Goal: Information Seeking & Learning: Learn about a topic

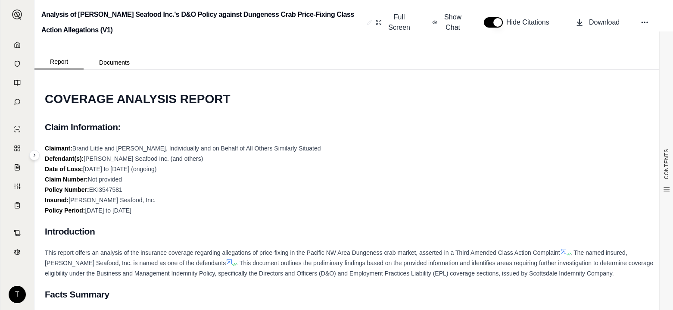
scroll to position [2535, 0]
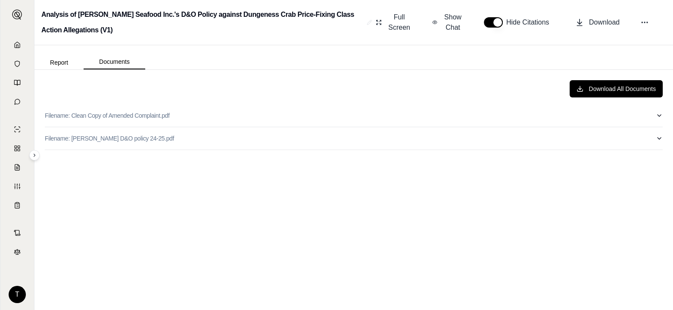
click at [120, 60] on button "Documents" at bounding box center [115, 62] width 62 height 15
click at [99, 140] on p "Filename: [PERSON_NAME] D&O policy 24-25.pdf" at bounding box center [109, 138] width 129 height 9
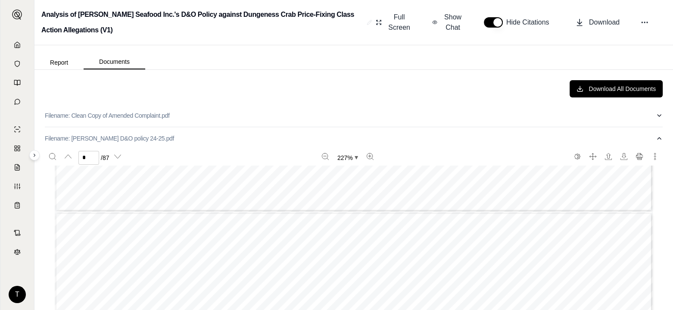
type input "*"
click at [206, 87] on div "Download All Documents" at bounding box center [354, 88] width 618 height 17
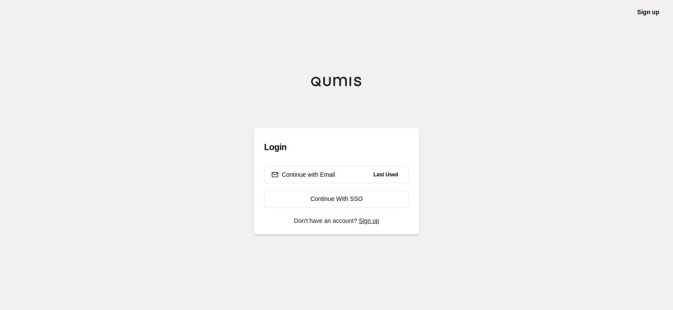
click at [324, 175] on div "Continue with Email" at bounding box center [303, 174] width 64 height 9
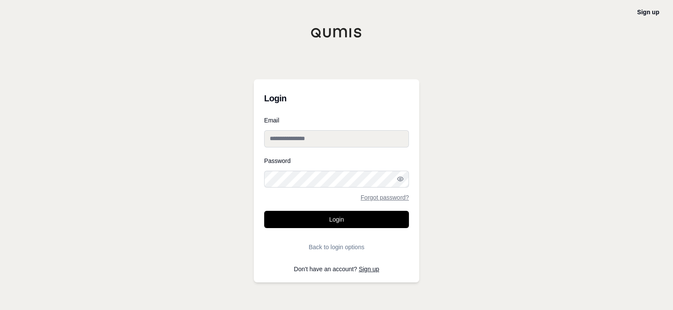
type input "**********"
click at [342, 221] on button "Login" at bounding box center [336, 219] width 145 height 17
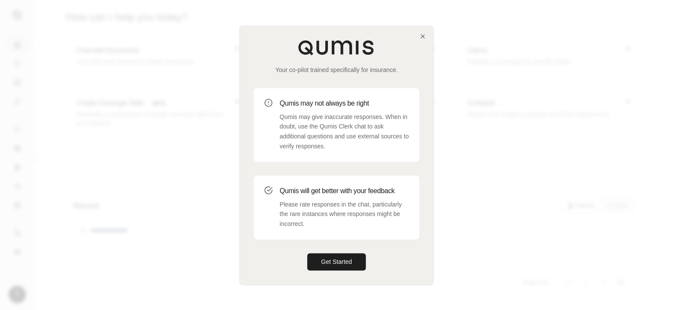
click at [358, 262] on button "Get Started" at bounding box center [336, 261] width 59 height 17
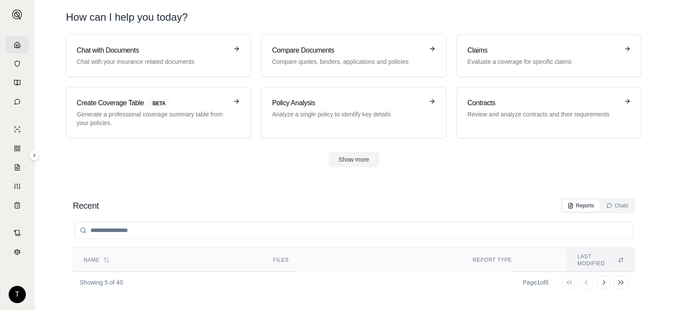
click at [490, 53] on h3 "Claims" at bounding box center [543, 50] width 151 height 10
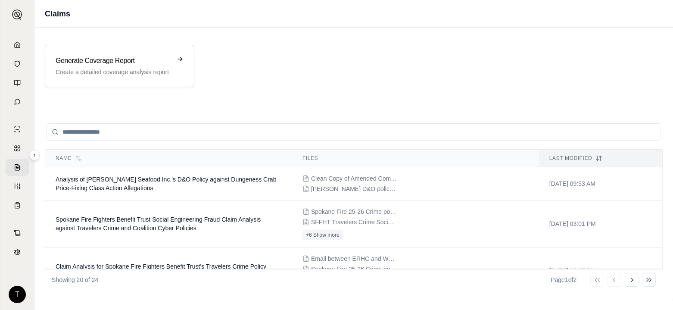
click at [92, 181] on span "Analysis of [PERSON_NAME] Seafood Inc.'s D&O Policy against Dungeness Crab Pric…" at bounding box center [166, 184] width 221 height 16
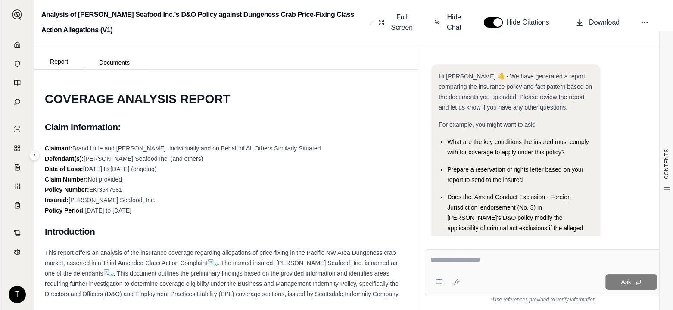
scroll to position [94, 0]
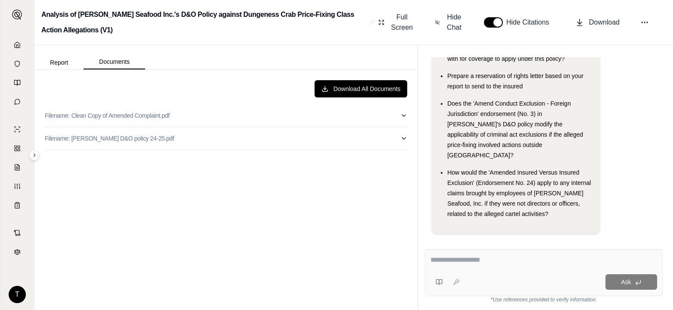
click at [117, 63] on button "Documents" at bounding box center [115, 62] width 62 height 15
click at [118, 62] on button "Documents" at bounding box center [115, 62] width 62 height 15
click at [106, 139] on p "Filename: [PERSON_NAME] D&O policy 24-25.pdf" at bounding box center [109, 138] width 129 height 9
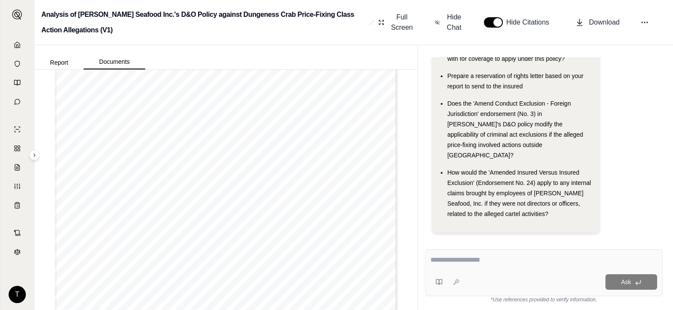
scroll to position [0, 0]
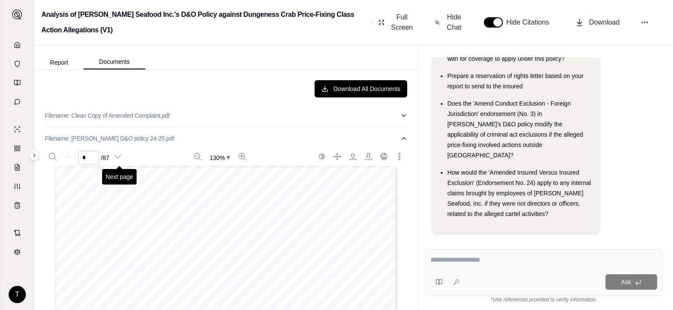
click at [121, 159] on icon "Next page" at bounding box center [117, 156] width 7 height 7
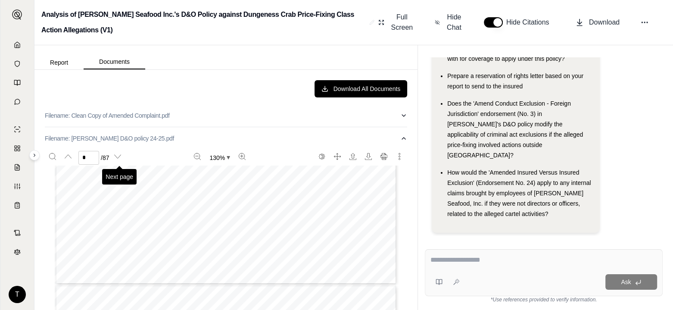
click at [121, 159] on icon "Next page" at bounding box center [117, 156] width 7 height 7
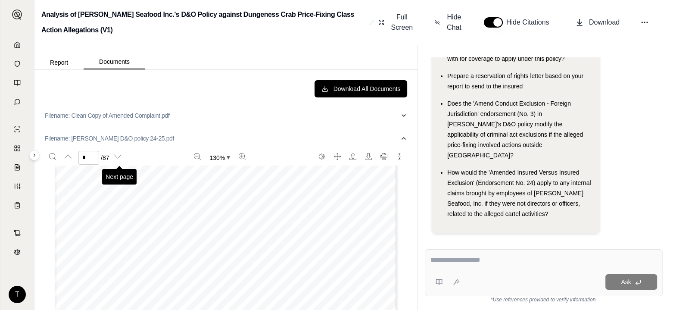
click at [121, 159] on icon "Next page" at bounding box center [117, 156] width 7 height 7
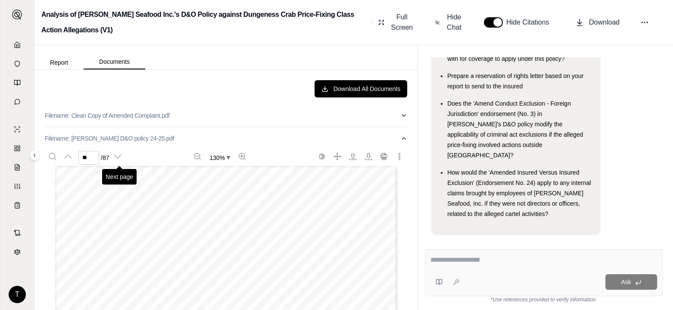
click at [121, 159] on icon "Next page" at bounding box center [117, 156] width 7 height 7
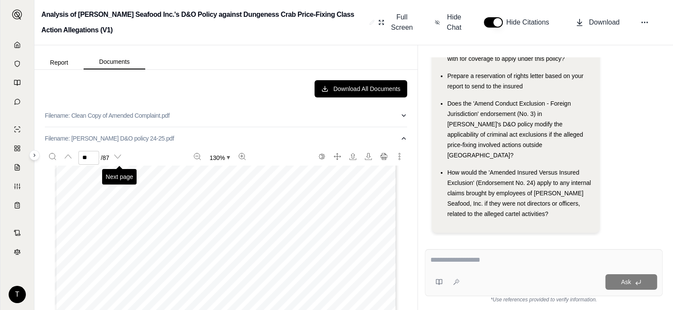
click at [121, 159] on icon "Next page" at bounding box center [117, 156] width 7 height 7
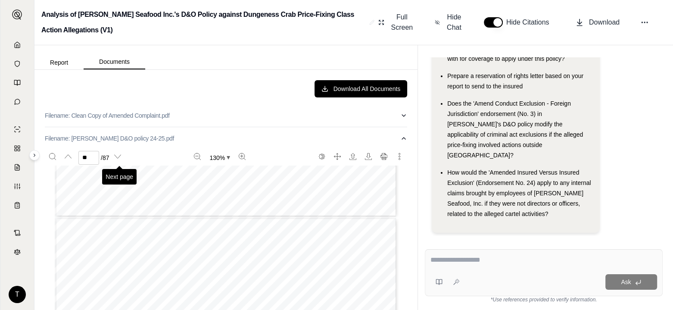
click at [121, 159] on icon "Next page" at bounding box center [117, 156] width 7 height 7
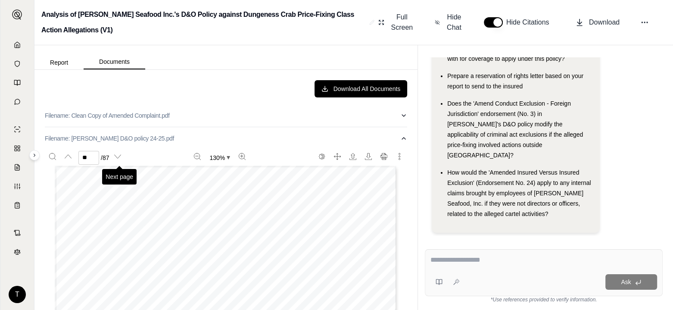
click at [121, 159] on icon "Next page" at bounding box center [117, 156] width 7 height 7
drag, startPoint x: 455, startPoint y: 24, endPoint x: 430, endPoint y: 44, distance: 32.5
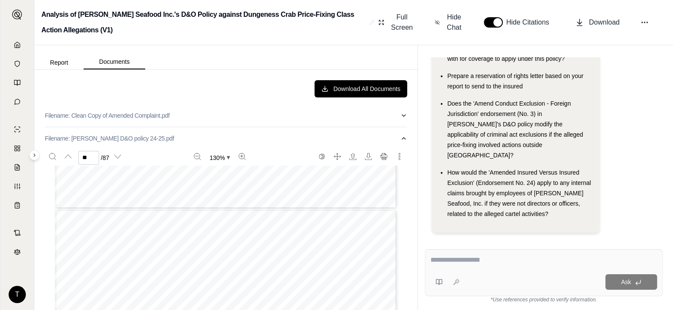
click at [455, 24] on span "Hide Chat" at bounding box center [454, 22] width 18 height 21
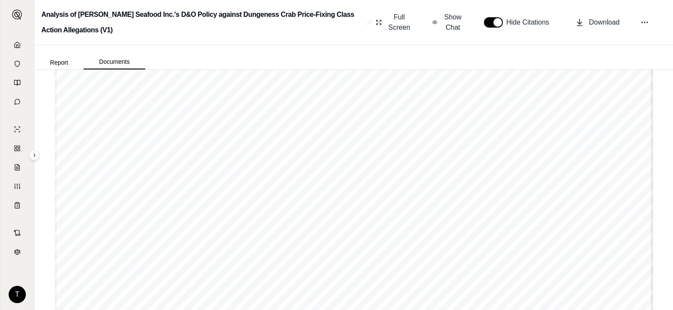
scroll to position [23456, 0]
click at [284, 175] on div "Page 5" at bounding box center [354, 79] width 598 height 774
type input "**"
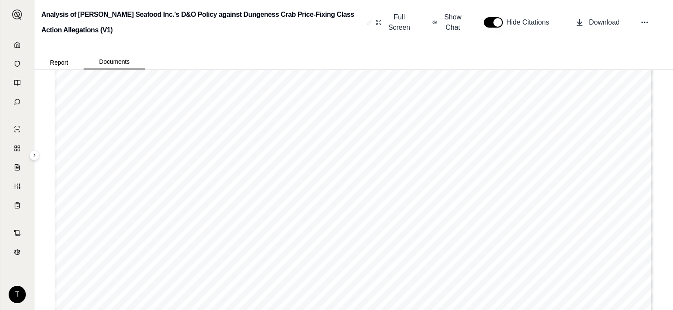
click at [63, 61] on button "Report" at bounding box center [58, 63] width 49 height 14
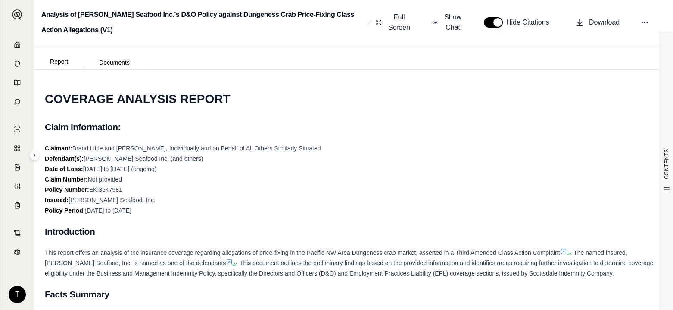
click at [452, 22] on span "Show Chat" at bounding box center [453, 22] width 21 height 21
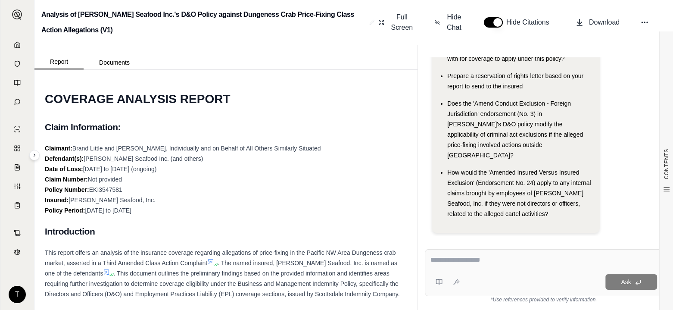
scroll to position [0, 0]
click at [456, 259] on textarea at bounding box center [543, 260] width 227 height 10
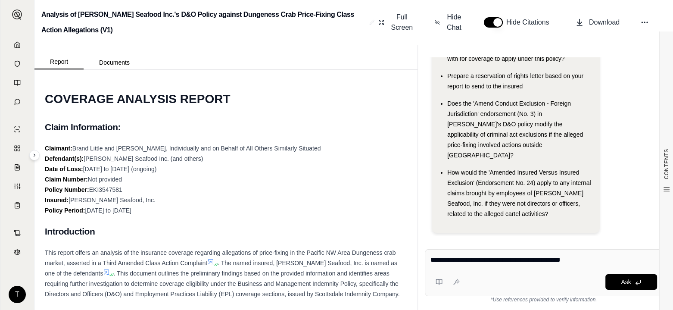
type textarea "**********"
click at [629, 292] on div "**********" at bounding box center [544, 272] width 238 height 47
click at [627, 287] on button "Ask" at bounding box center [631, 282] width 52 height 16
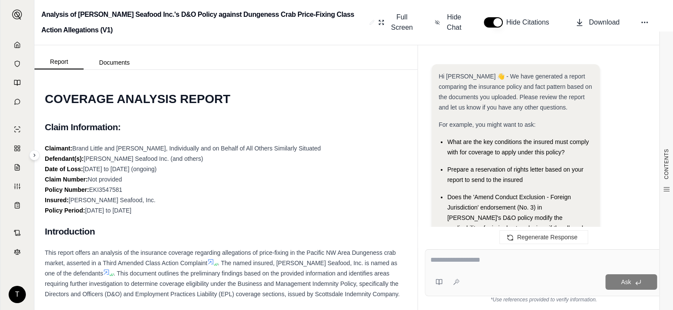
scroll to position [527, 0]
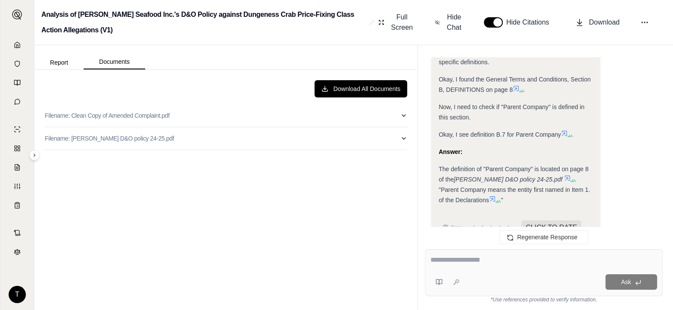
drag, startPoint x: 116, startPoint y: 62, endPoint x: 142, endPoint y: 65, distance: 26.0
click at [117, 62] on button "Documents" at bounding box center [115, 62] width 62 height 15
click at [98, 136] on p "Filename: [PERSON_NAME] D&O policy 24-25.pdf" at bounding box center [109, 138] width 129 height 9
click at [117, 153] on icon "Next page" at bounding box center [117, 156] width 7 height 7
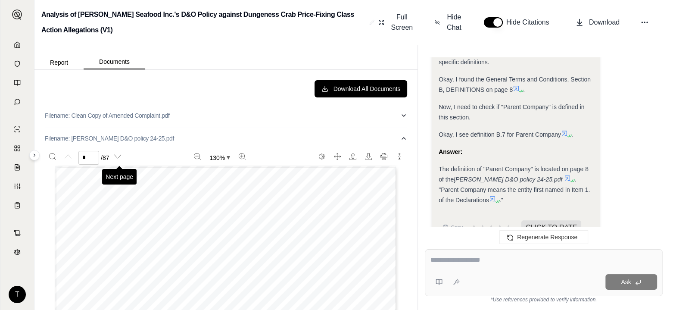
click at [117, 153] on icon "Next page" at bounding box center [117, 156] width 7 height 7
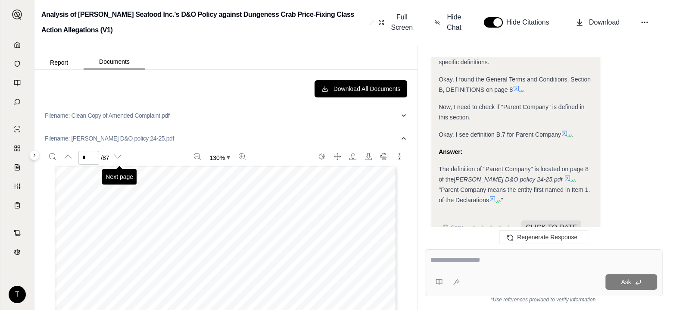
click at [117, 153] on icon "Next page" at bounding box center [117, 156] width 7 height 7
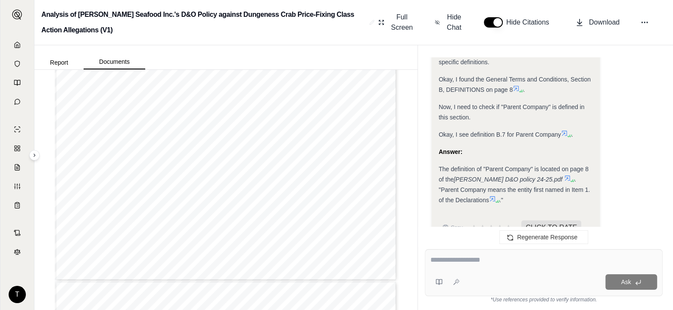
scroll to position [122, 0]
click at [455, 22] on span "Hide Chat" at bounding box center [454, 22] width 18 height 21
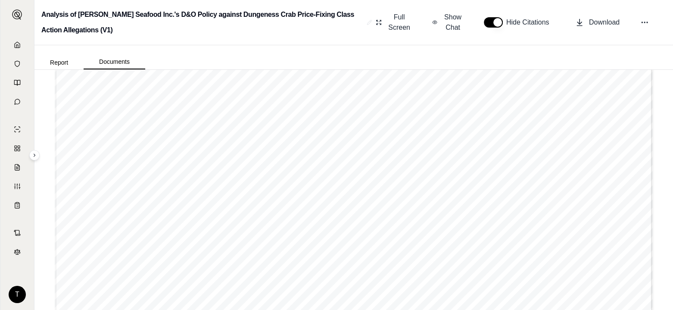
scroll to position [6224, 0]
type input "*"
click at [443, 21] on span "Show Chat" at bounding box center [453, 22] width 21 height 21
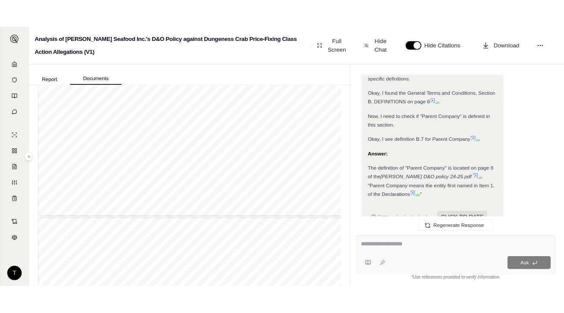
scroll to position [3441, 0]
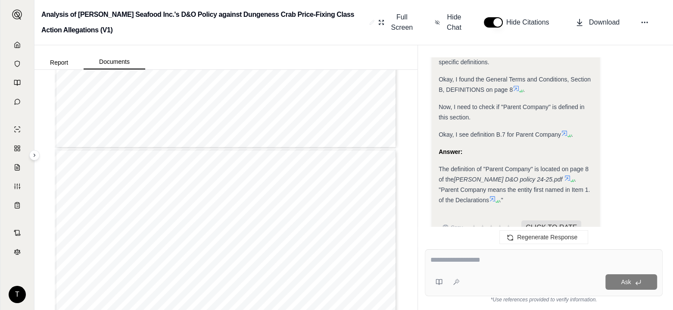
click at [645, 18] on icon at bounding box center [644, 22] width 9 height 9
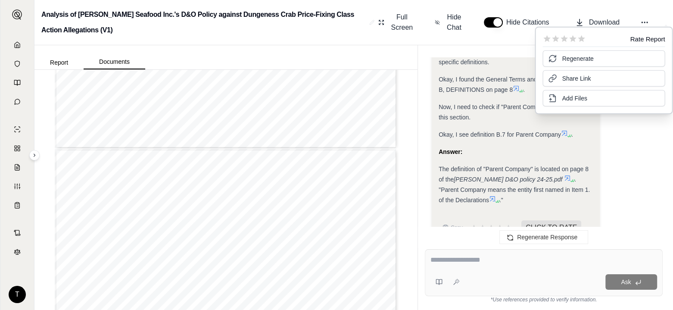
click at [569, 99] on span "Add Files" at bounding box center [574, 98] width 25 height 9
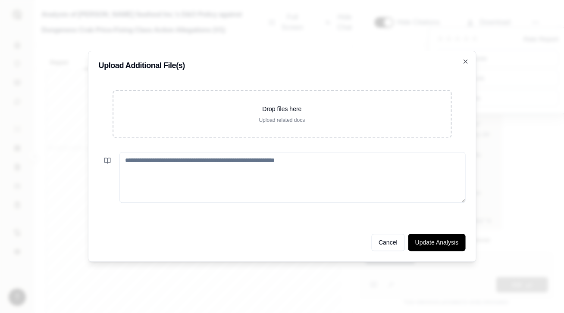
scroll to position [527, 0]
type input "*"
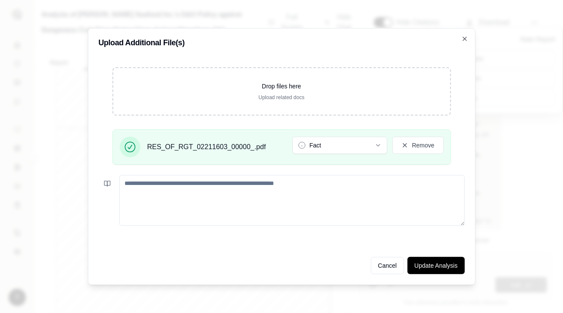
drag, startPoint x: 427, startPoint y: 267, endPoint x: 427, endPoint y: 273, distance: 6.0
click at [427, 267] on button "Update Analysis" at bounding box center [436, 265] width 57 height 17
click at [430, 265] on button "Update Analysis" at bounding box center [436, 265] width 57 height 17
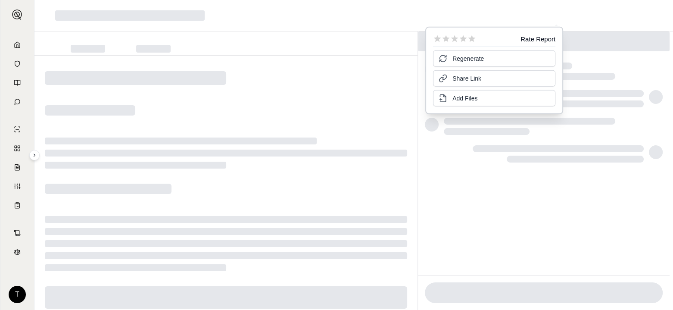
click at [462, 56] on span "Regenerate" at bounding box center [467, 58] width 31 height 9
click at [467, 60] on span "Regenerate" at bounding box center [467, 58] width 31 height 9
click at [472, 99] on span "Add Files" at bounding box center [464, 98] width 25 height 9
click at [355, 94] on div at bounding box center [225, 195] width 383 height 278
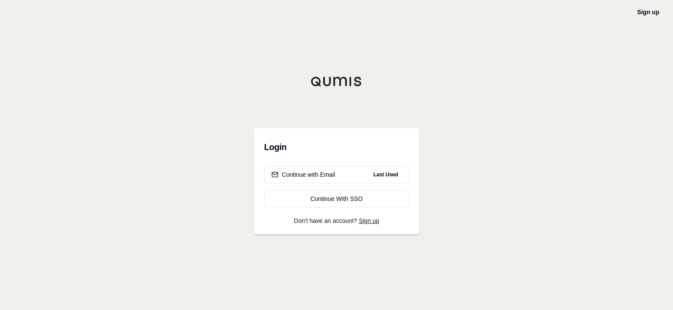
click at [309, 175] on div "Continue with Email" at bounding box center [303, 174] width 64 height 9
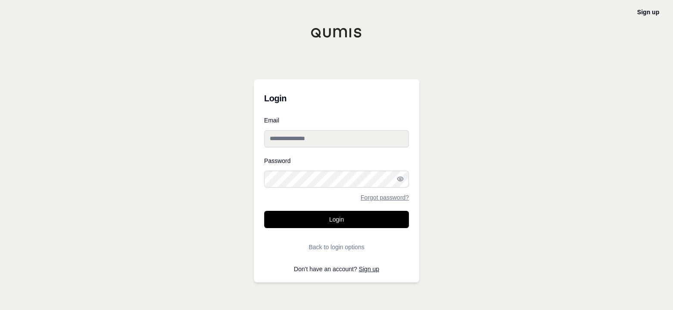
type input "**********"
click at [336, 220] on button "Login" at bounding box center [336, 219] width 145 height 17
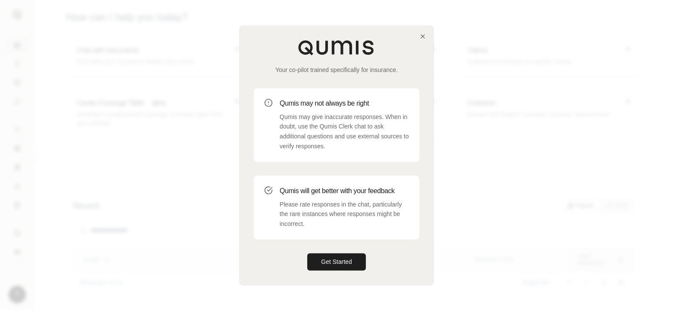
click at [338, 261] on button "Get Started" at bounding box center [336, 261] width 59 height 17
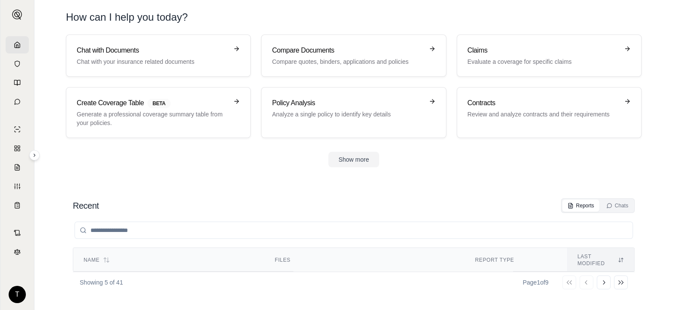
click at [523, 58] on p "Evaluate a coverage for specific claims" at bounding box center [543, 61] width 151 height 9
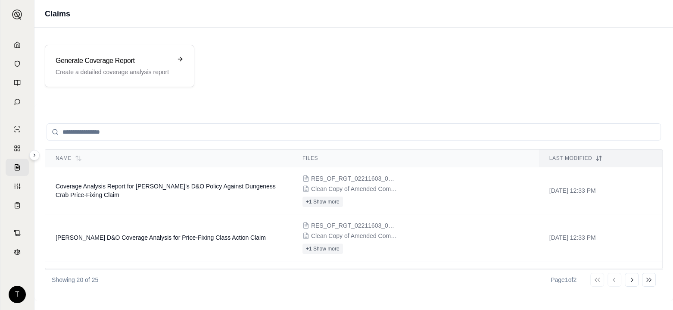
click at [155, 191] on td "Coverage Analysis Report for Da Yang Seafood's D&O Policy Against Dungeness Cra…" at bounding box center [168, 190] width 247 height 47
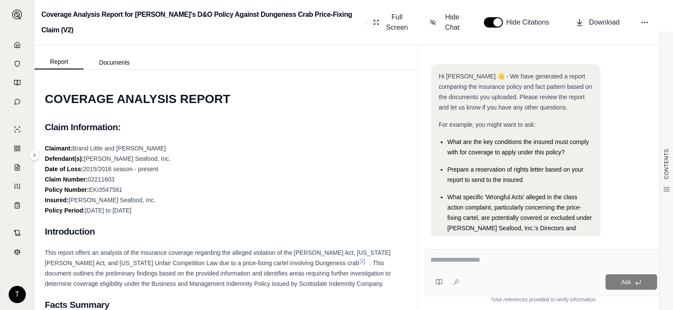
scroll to position [104, 0]
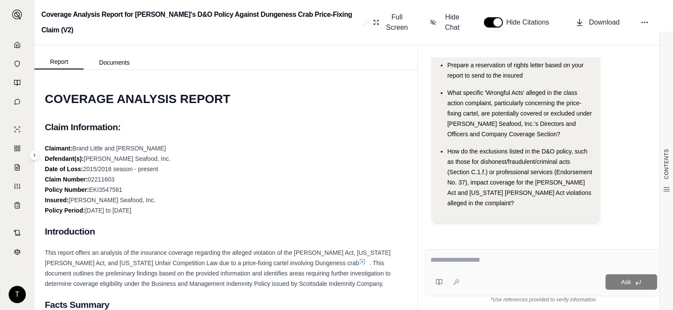
click at [119, 64] on button "Documents" at bounding box center [115, 63] width 62 height 14
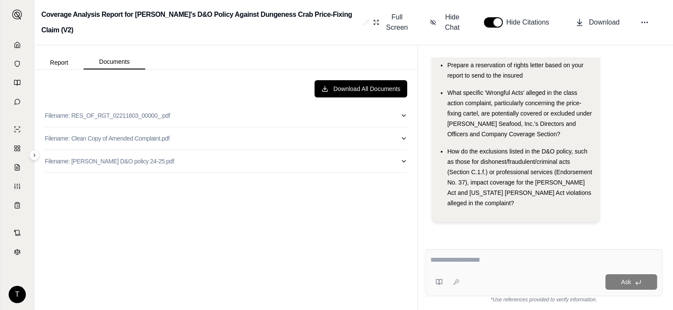
click at [61, 64] on button "Report" at bounding box center [58, 63] width 49 height 14
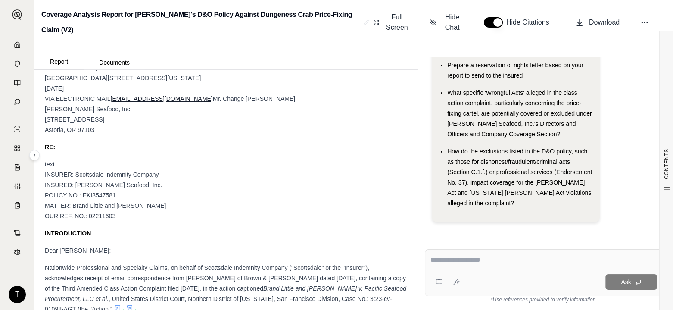
scroll to position [3404, 0]
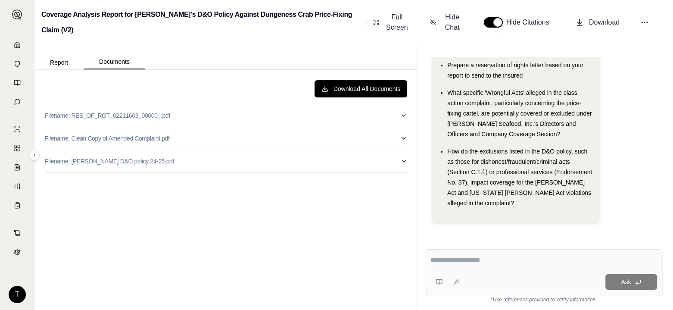
drag, startPoint x: 117, startPoint y: 61, endPoint x: 121, endPoint y: 70, distance: 9.7
click at [118, 62] on button "Documents" at bounding box center [115, 62] width 62 height 15
click at [125, 159] on p "Filename: [PERSON_NAME] D&O policy 24-25.pdf" at bounding box center [109, 161] width 129 height 9
click at [115, 115] on p "Filename: RES_OF_RGT_02211603_00000_.pdf" at bounding box center [107, 115] width 125 height 9
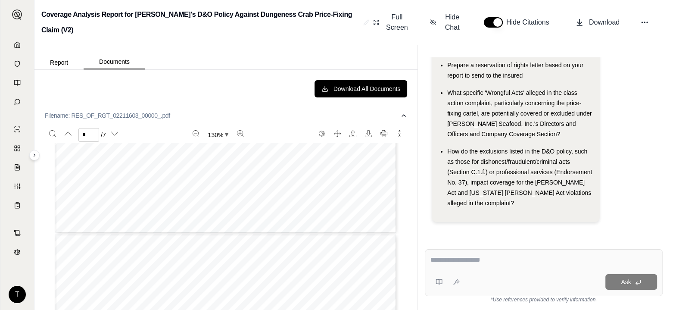
type input "*"
click at [437, 259] on textarea at bounding box center [543, 260] width 227 height 10
type textarea "**********"
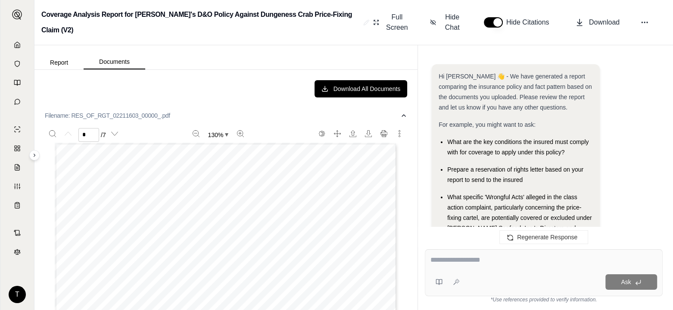
scroll to position [655, 0]
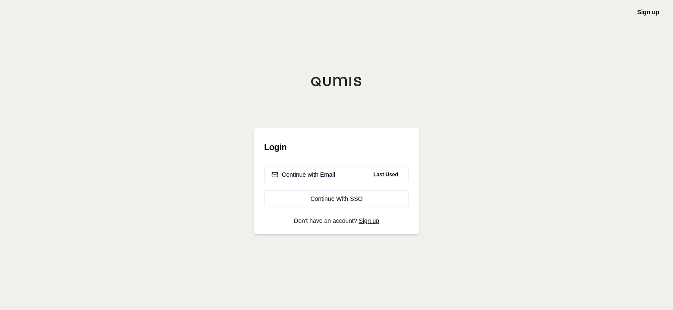
click at [324, 176] on div "Continue with Email" at bounding box center [303, 174] width 64 height 9
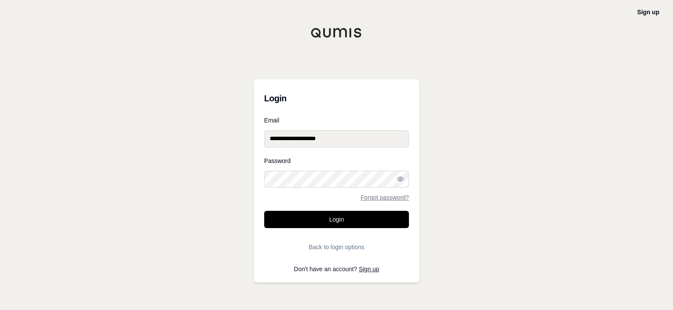
click at [348, 221] on button "Login" at bounding box center [336, 219] width 145 height 17
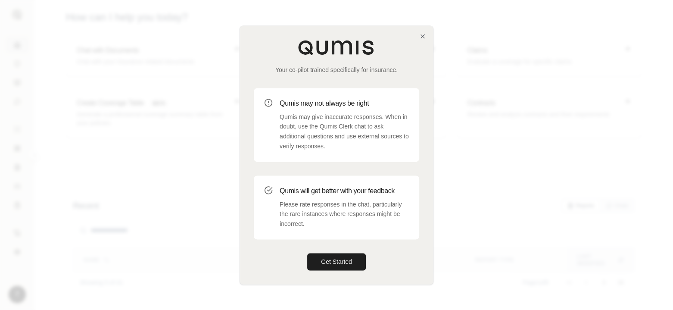
click at [340, 261] on button "Get Started" at bounding box center [336, 261] width 59 height 17
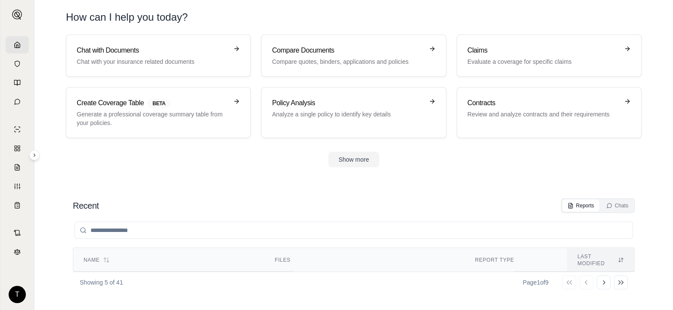
click at [505, 57] on p "Evaluate a coverage for specific claims" at bounding box center [543, 61] width 151 height 9
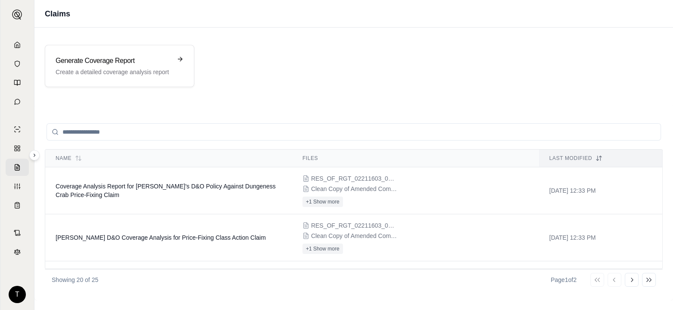
click at [122, 192] on td "Coverage Analysis Report for [PERSON_NAME]'s D&O Policy Against Dungeness Crab …" at bounding box center [168, 190] width 247 height 47
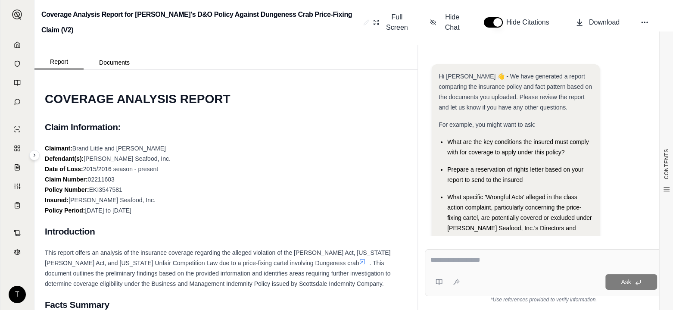
scroll to position [104, 0]
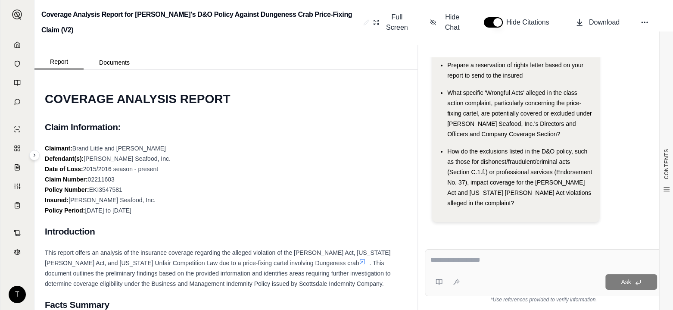
click at [109, 62] on button "Documents" at bounding box center [115, 63] width 62 height 14
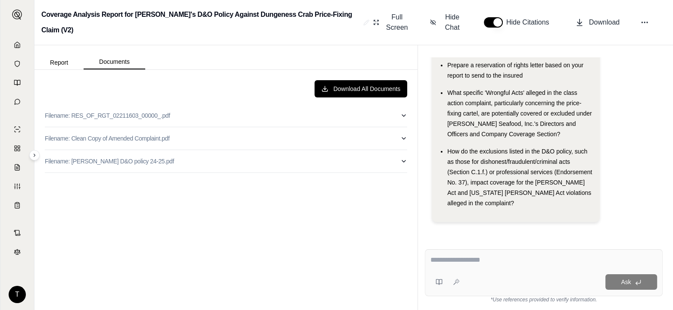
click at [109, 115] on p "Filename: RES_OF_RGT_02211603_00000_.pdf" at bounding box center [107, 115] width 125 height 9
click at [59, 65] on button "Report" at bounding box center [58, 63] width 49 height 14
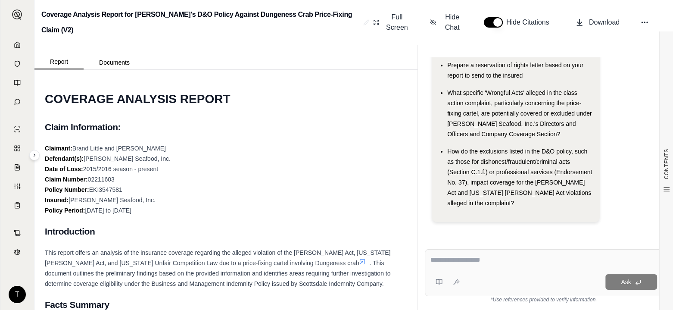
click at [116, 60] on button "Documents" at bounding box center [115, 63] width 62 height 14
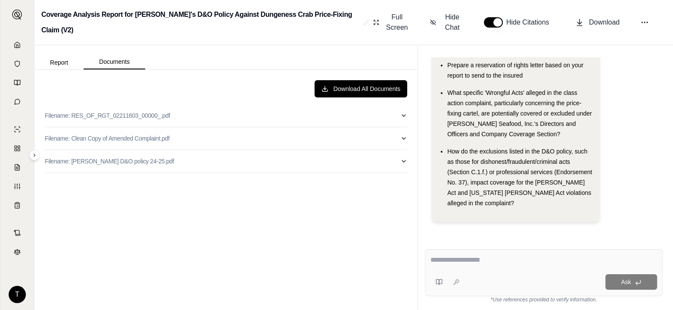
click at [97, 160] on p "Filename: [PERSON_NAME] D&O policy 24-25.pdf" at bounding box center [109, 161] width 129 height 9
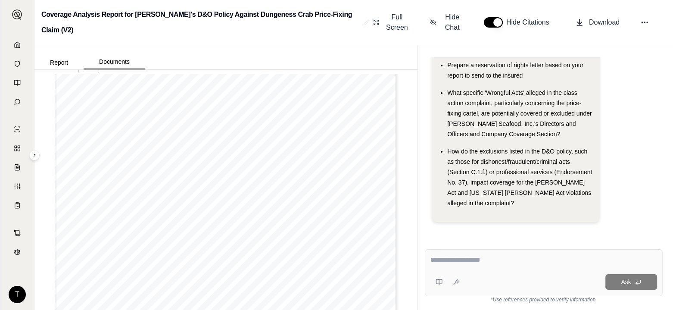
scroll to position [1336, 0]
type input "*"
